Goal: Task Accomplishment & Management: Manage account settings

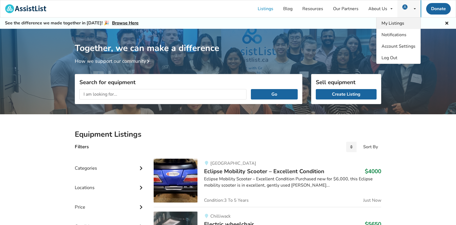
click at [395, 25] on span "My Listings" at bounding box center [393, 23] width 23 height 6
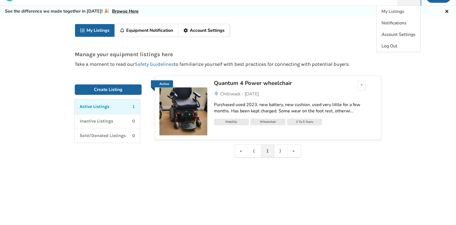
scroll to position [26, 0]
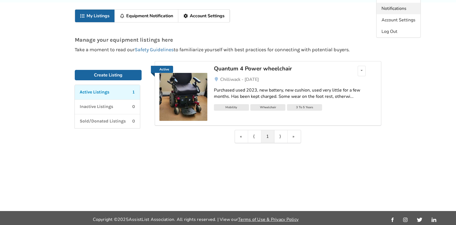
click at [401, 8] on span "Notifications" at bounding box center [394, 8] width 25 height 6
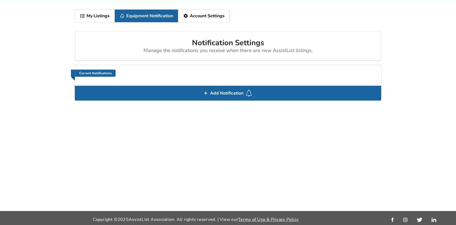
click at [90, 16] on link "My Listings" at bounding box center [95, 16] width 40 height 13
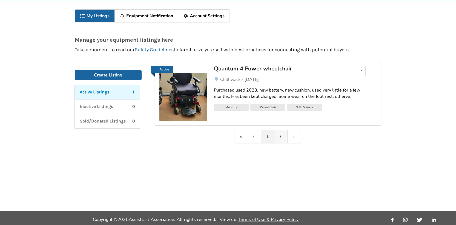
click at [280, 137] on link "⟩" at bounding box center [281, 136] width 13 height 13
click at [363, 70] on div "Edit listing Renew listing Mark as Sold Delete listing" at bounding box center [362, 71] width 8 height 10
click at [410, 100] on div "My Listings Equipment Notification Account Settings Manage your equipment listi…" at bounding box center [228, 106] width 456 height 208
click at [155, 16] on link "Equipment Notification" at bounding box center [147, 16] width 64 height 13
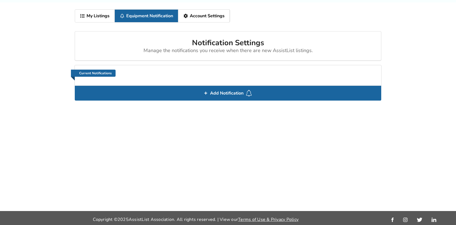
click at [100, 15] on link "My Listings" at bounding box center [95, 16] width 40 height 13
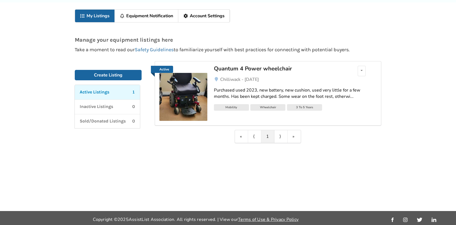
click at [83, 16] on icon at bounding box center [82, 16] width 5 height 4
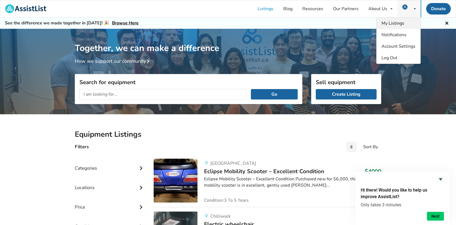
click at [395, 23] on span "My Listings" at bounding box center [393, 23] width 23 height 6
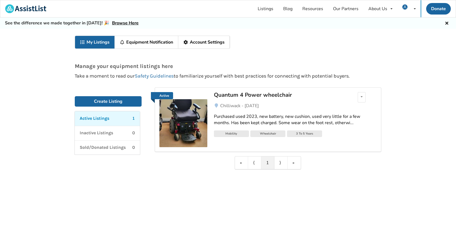
click at [189, 122] on img at bounding box center [183, 123] width 48 height 48
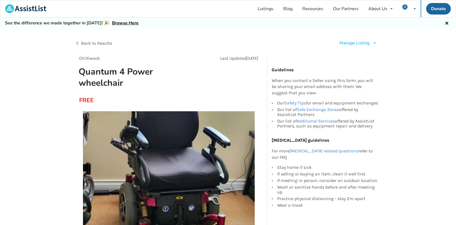
click at [357, 43] on div "Manage Listing" at bounding box center [354, 43] width 30 height 6
click at [199, 133] on img at bounding box center [169, 197] width 172 height 172
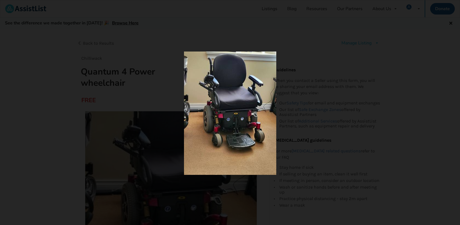
click at [373, 49] on div at bounding box center [230, 112] width 460 height 225
